Goal: Transaction & Acquisition: Purchase product/service

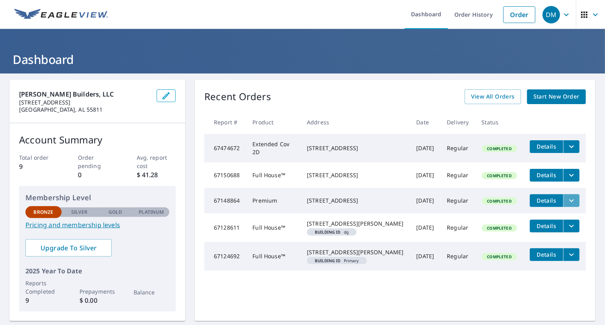
click at [567, 205] on icon "filesDropdownBtn-67148864" at bounding box center [572, 201] width 10 height 10
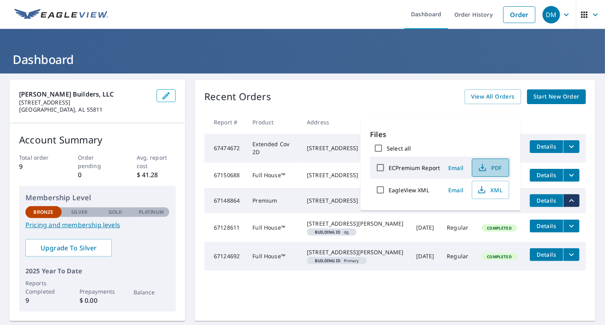
click at [485, 168] on icon "button" at bounding box center [483, 168] width 10 height 10
click at [505, 12] on link "Order" at bounding box center [519, 14] width 32 height 17
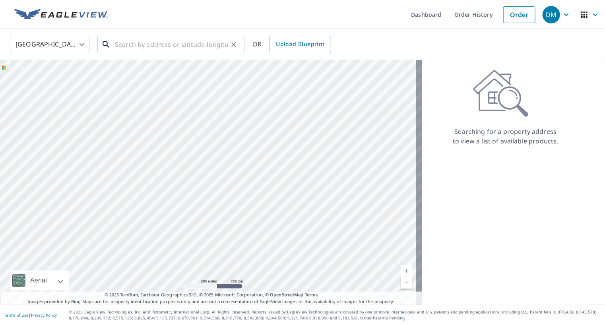
click at [157, 45] on input "text" at bounding box center [171, 44] width 113 height 22
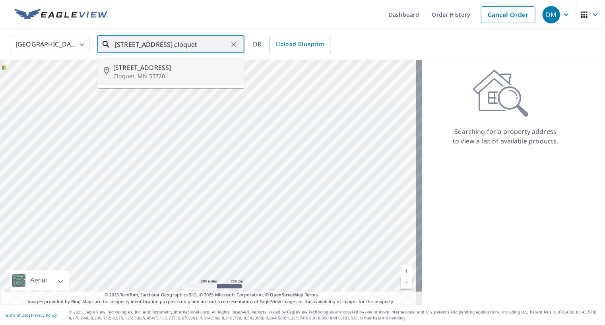
click at [123, 72] on p "Cloquet, MN 55720" at bounding box center [175, 76] width 125 height 8
type input "625 Walnut St Cloquet, MN 55720"
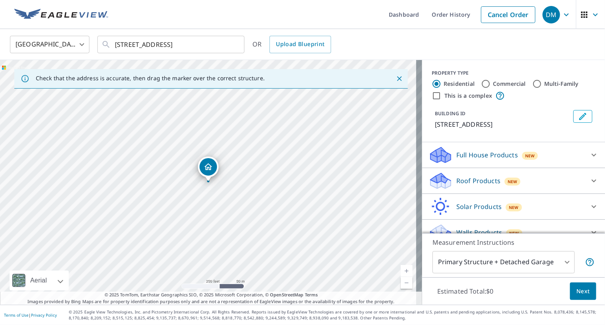
click at [207, 172] on div "Dropped pin, building 1, Residential property, 625 Walnut St Cloquet, MN 55720" at bounding box center [208, 166] width 17 height 17
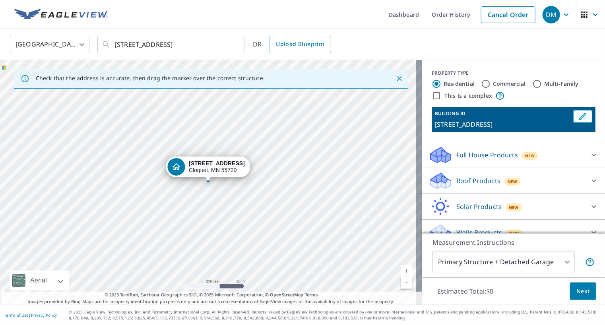
click at [207, 172] on div "625 Walnut St Cloquet, MN 55720" at bounding box center [217, 167] width 56 height 14
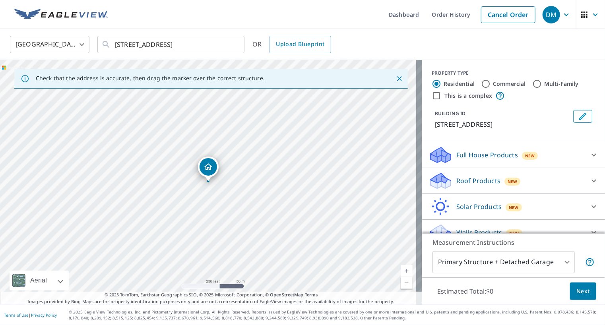
click at [211, 177] on div "Dropped pin, building 1, Residential property, 625 Walnut St Cloquet, MN 55720" at bounding box center [208, 177] width 10 height 8
click at [211, 182] on div "625 Walnut St Cloquet, MN 55720" at bounding box center [211, 182] width 422 height 245
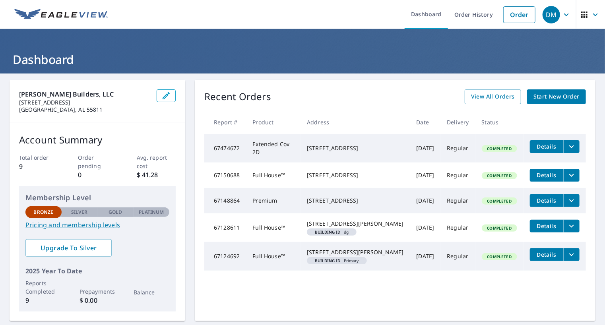
click at [549, 97] on span "Start New Order" at bounding box center [556, 97] width 46 height 10
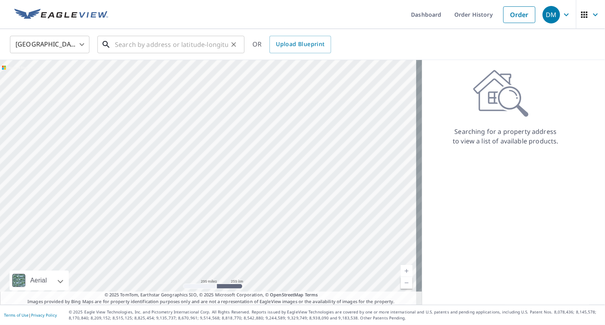
click at [180, 43] on input "text" at bounding box center [171, 44] width 113 height 22
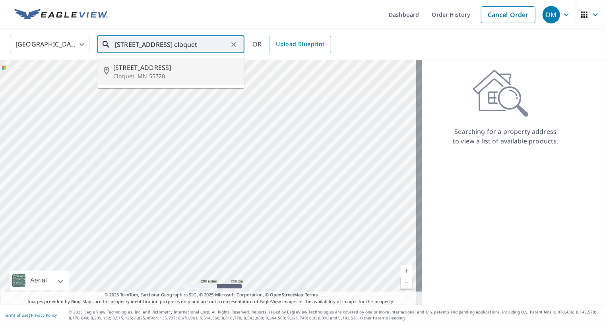
click at [156, 70] on span "635 Walnut St" at bounding box center [175, 68] width 125 height 10
type input "635 Walnut St Cloquet, MN 55720"
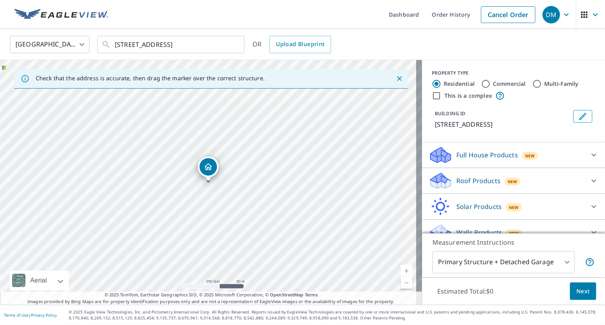
click at [471, 180] on p "Roof Products" at bounding box center [478, 181] width 44 height 10
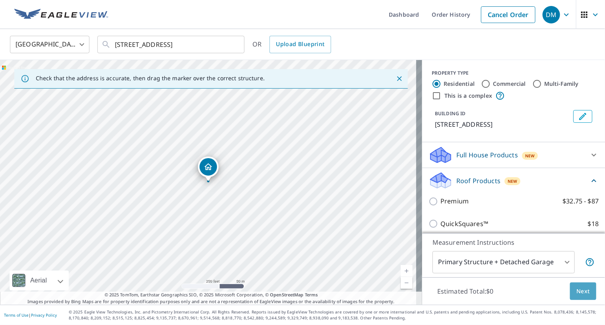
click at [577, 292] on span "Next" at bounding box center [583, 292] width 14 height 10
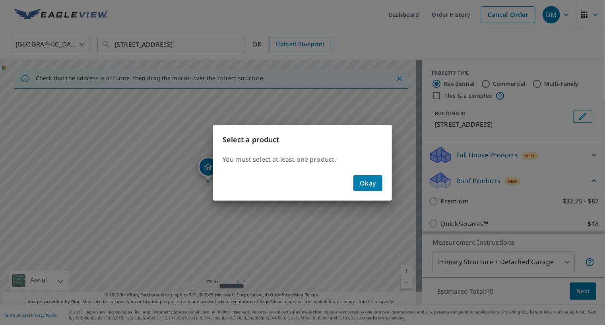
click at [375, 185] on span "Okay" at bounding box center [368, 183] width 16 height 11
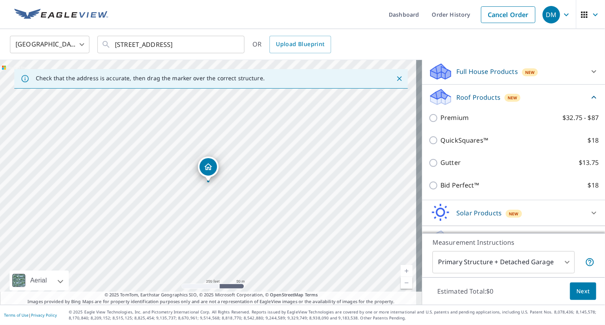
scroll to position [87, 0]
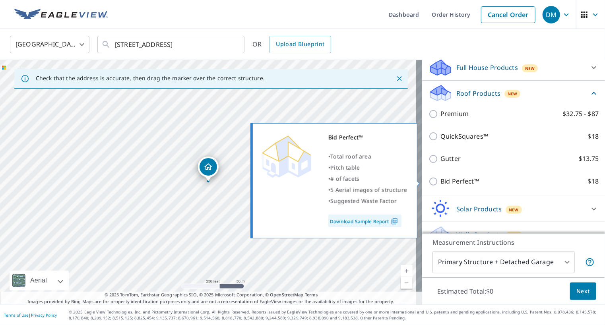
click at [452, 181] on p "Bid Perfect™" at bounding box center [459, 181] width 39 height 10
click at [440, 181] on input "Bid Perfect™ $18" at bounding box center [434, 182] width 12 height 10
checkbox input "true"
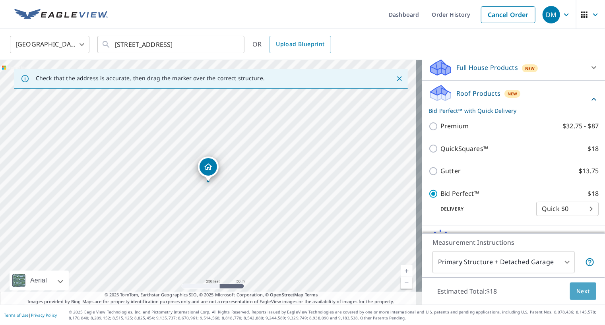
click at [579, 293] on span "Next" at bounding box center [583, 292] width 14 height 10
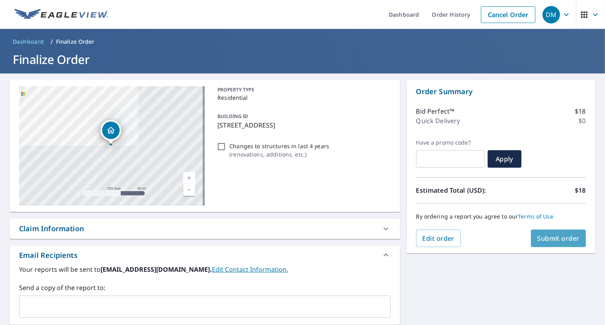
click at [544, 233] on button "Submit order" at bounding box center [558, 238] width 55 height 17
